Goal: Ask a question

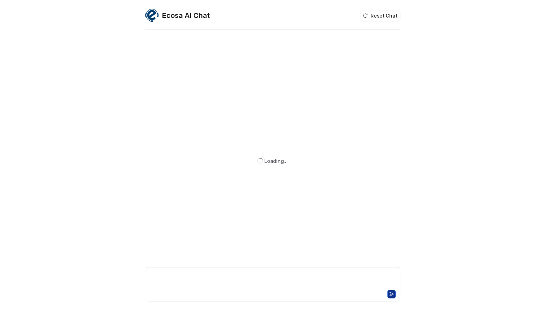
click at [219, 278] on div at bounding box center [273, 280] width 252 height 16
